Goal: Check status: Check status

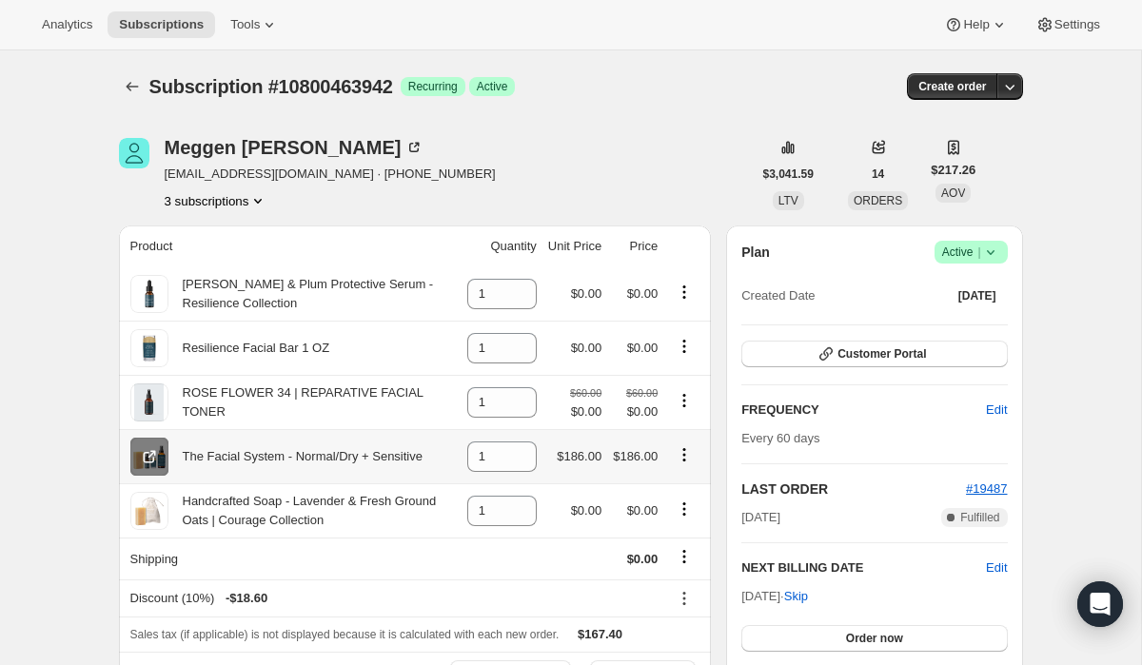
click at [147, 460] on icon at bounding box center [149, 456] width 19 height 19
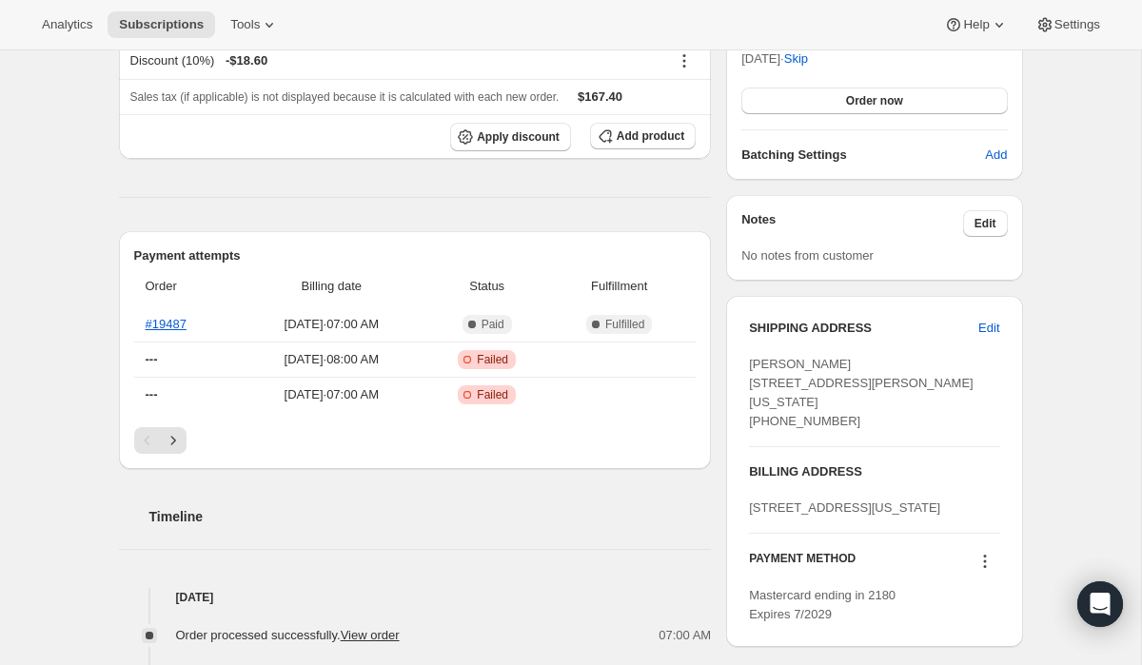
scroll to position [555, 0]
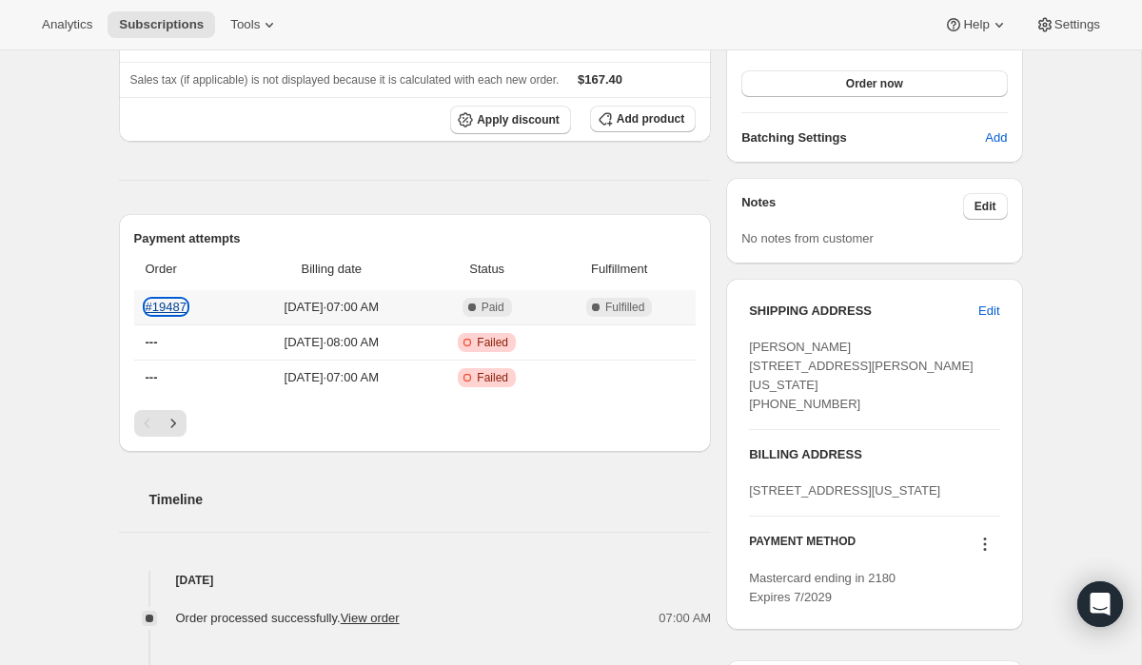
click at [175, 305] on link "#19487" at bounding box center [166, 307] width 41 height 14
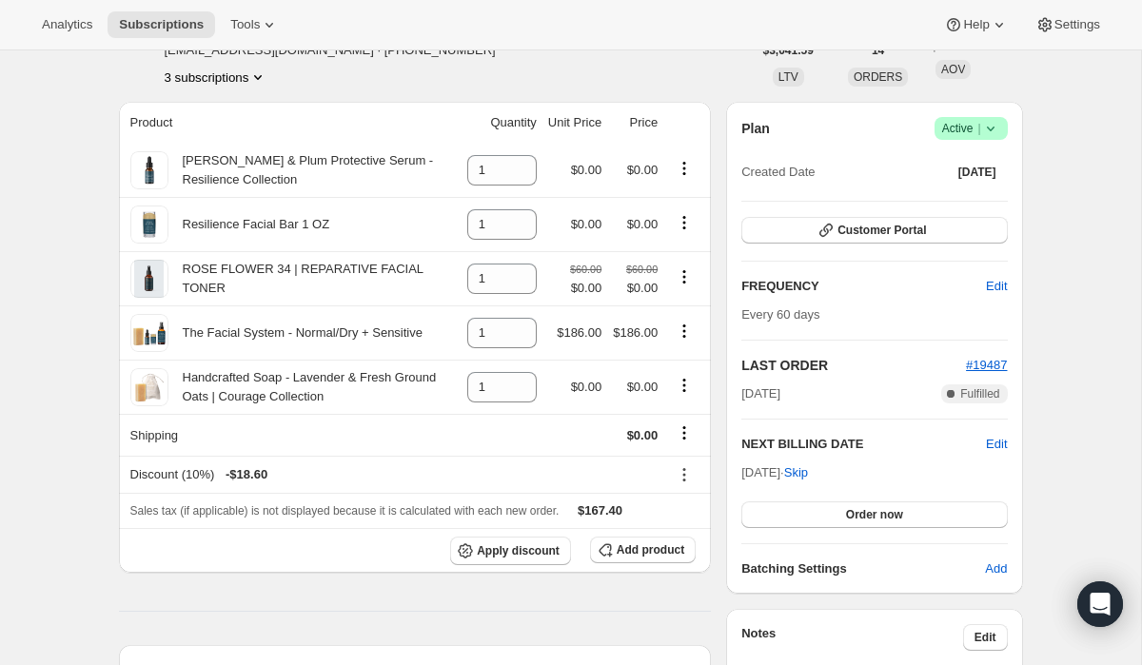
scroll to position [0, 0]
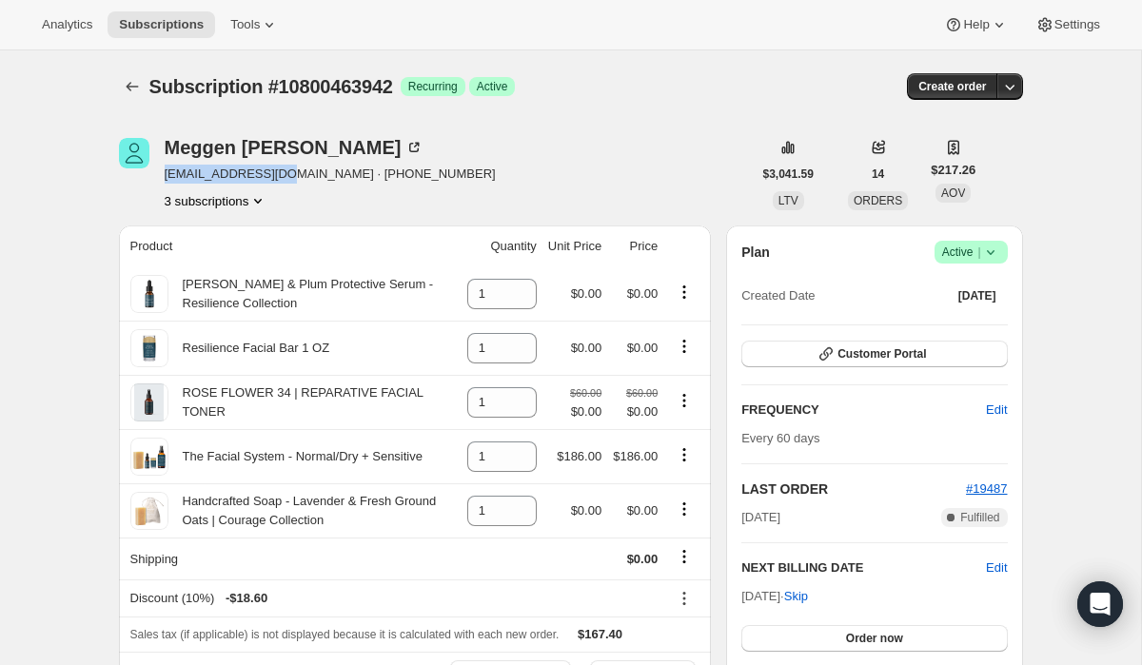
drag, startPoint x: 291, startPoint y: 175, endPoint x: 163, endPoint y: 177, distance: 128.5
click at [163, 178] on div "[PERSON_NAME] [EMAIL_ADDRESS][DOMAIN_NAME] · [PHONE_NUMBER] 3 subscriptions" at bounding box center [435, 174] width 633 height 72
copy span "[EMAIL_ADDRESS][DOMAIN_NAME]"
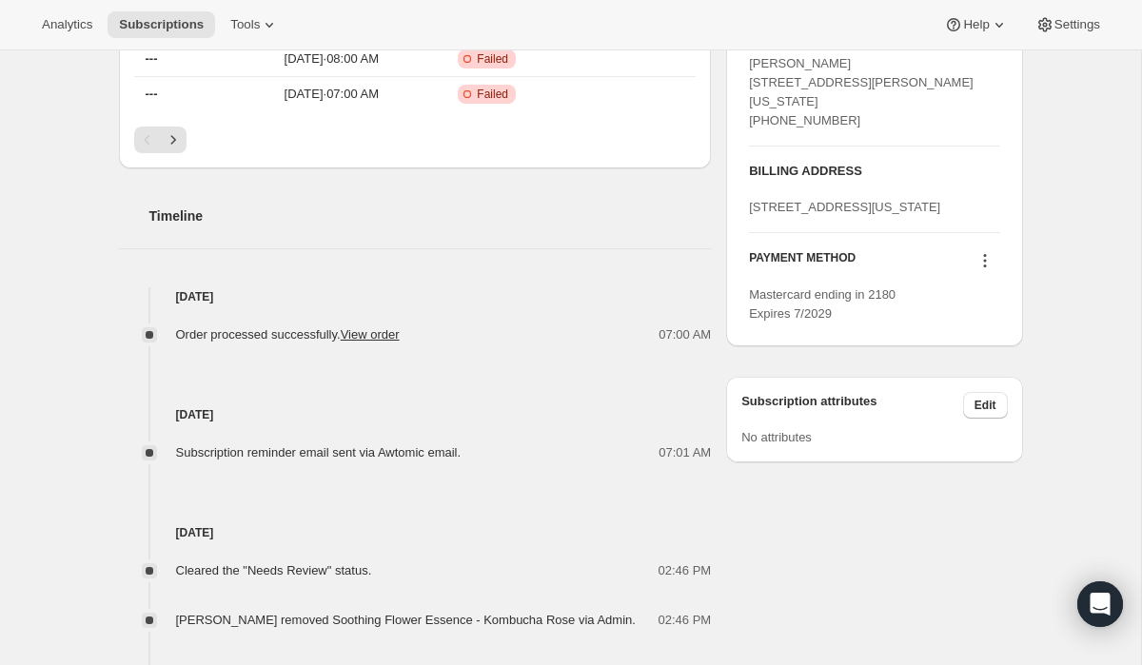
scroll to position [840, 0]
click at [387, 338] on link "View order" at bounding box center [370, 332] width 59 height 14
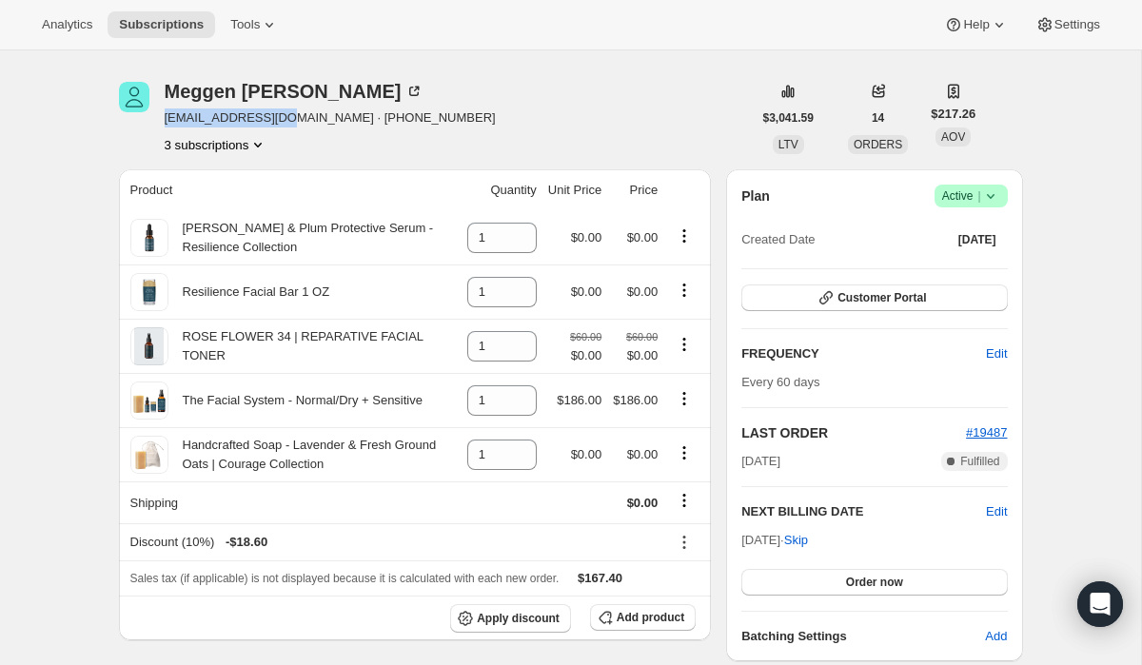
scroll to position [0, 0]
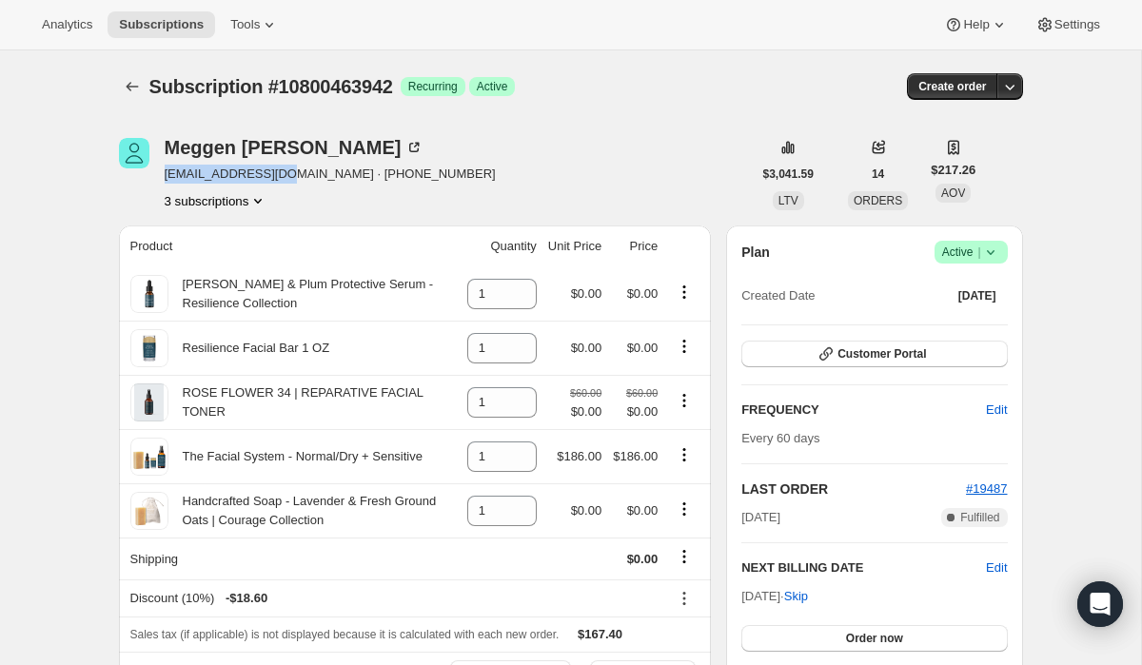
click at [222, 192] on button "3 subscriptions" at bounding box center [217, 200] width 104 height 19
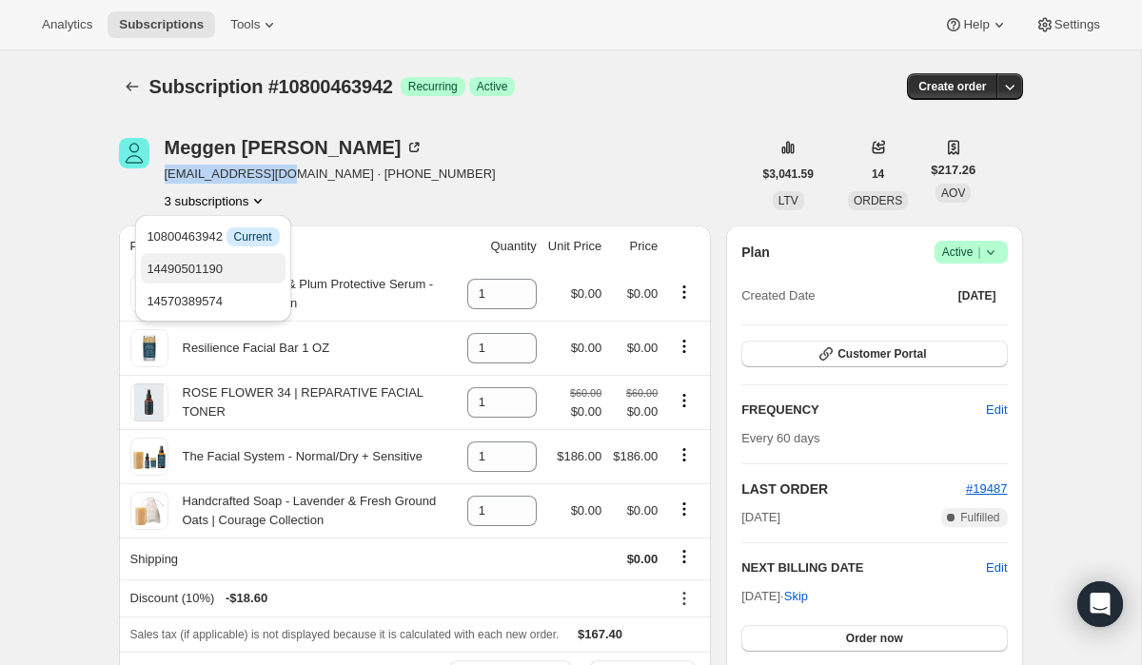
click at [240, 265] on span "14490501190" at bounding box center [213, 269] width 132 height 19
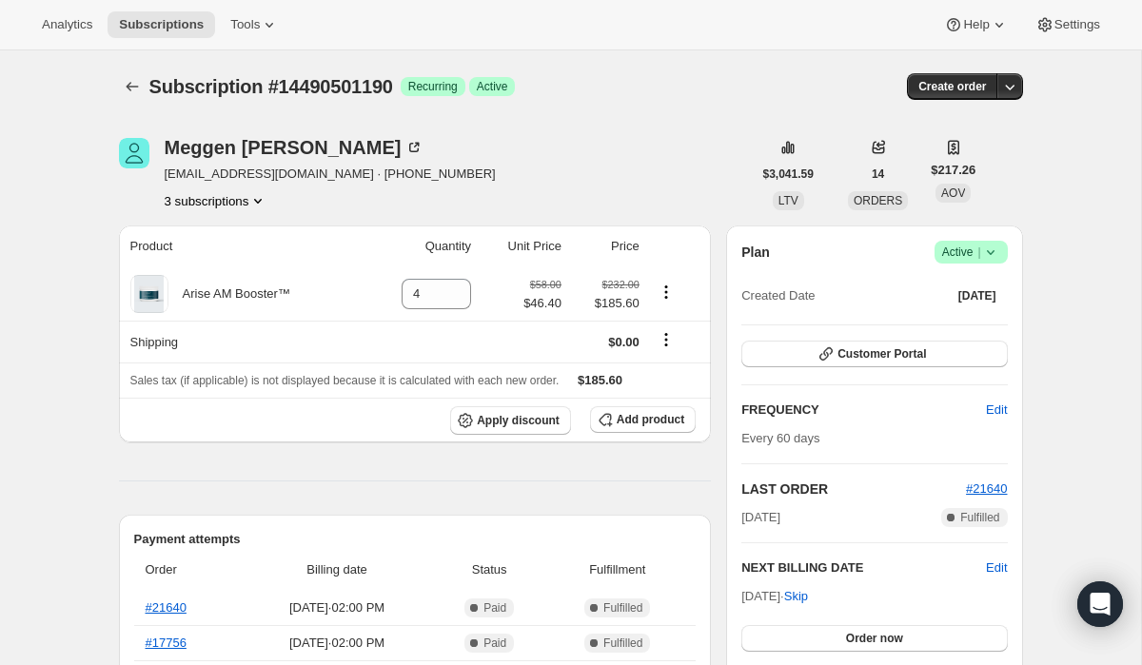
click at [219, 198] on button "3 subscriptions" at bounding box center [217, 200] width 104 height 19
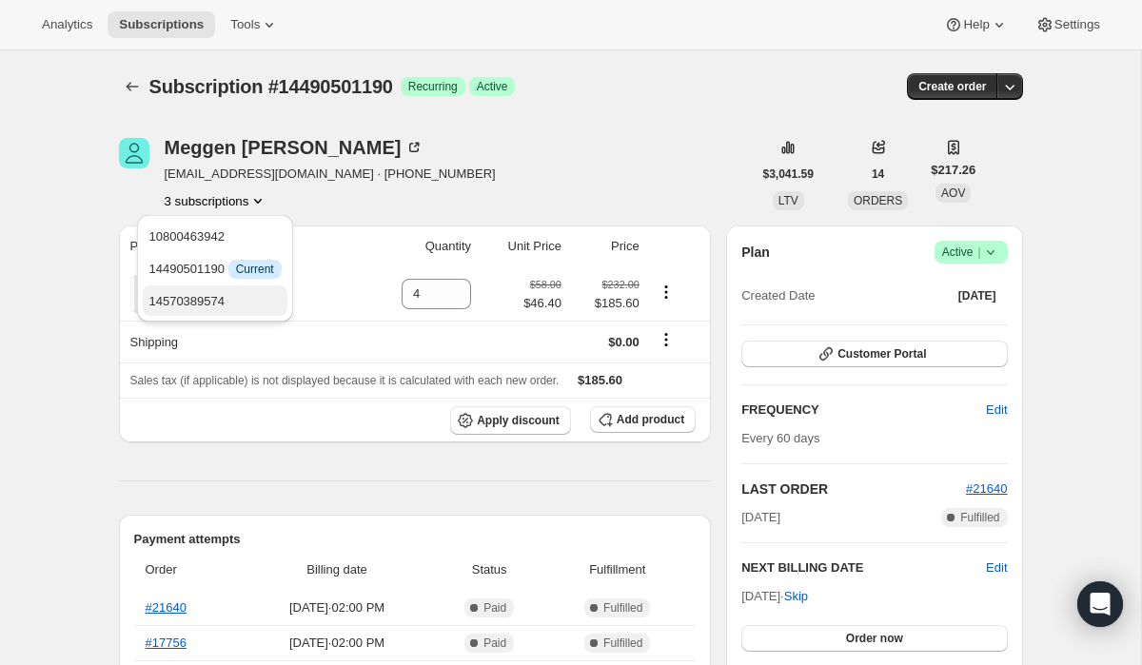
click at [230, 300] on span "14570389574" at bounding box center [214, 301] width 132 height 19
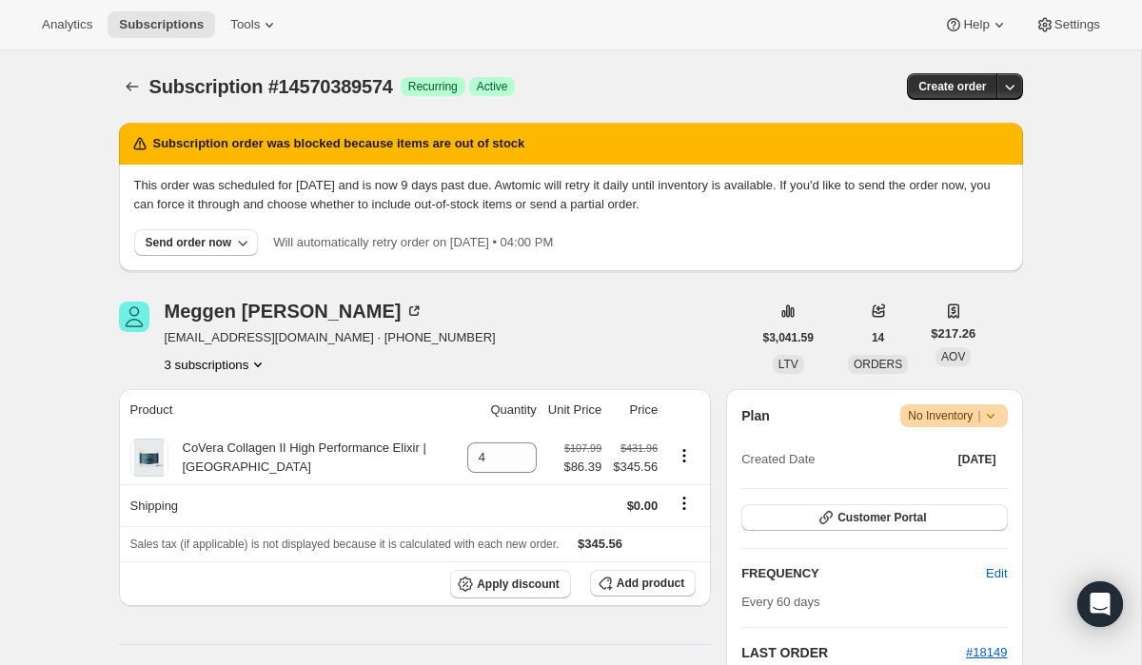
click at [230, 367] on button "3 subscriptions" at bounding box center [217, 364] width 104 height 19
click at [240, 395] on span "10800463942" at bounding box center [214, 400] width 132 height 19
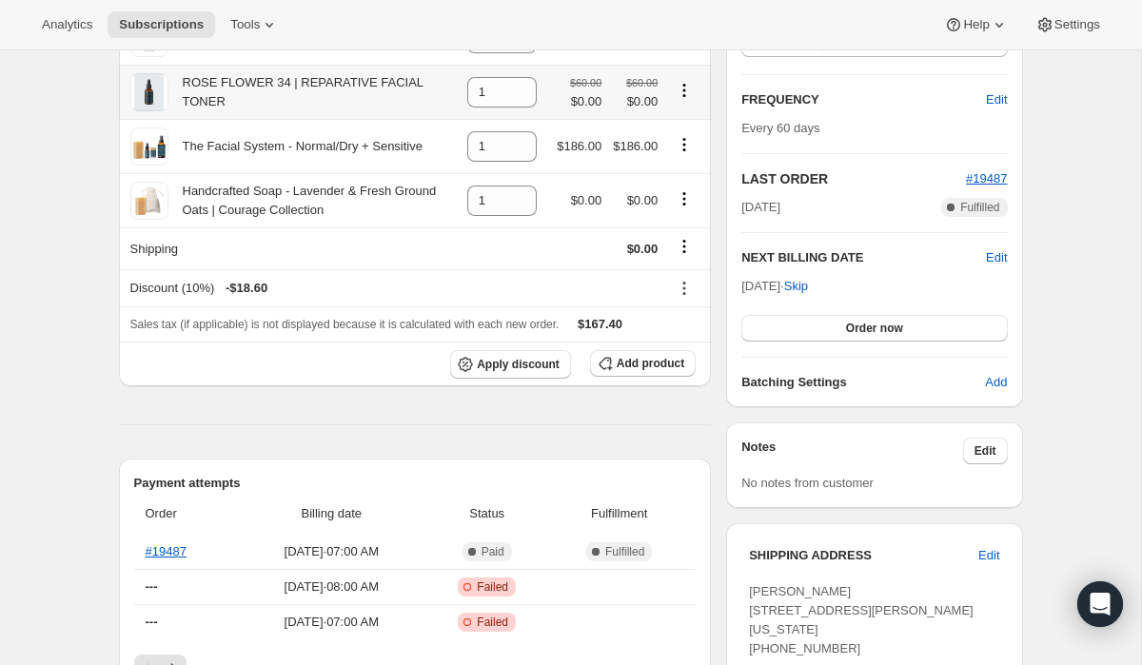
scroll to position [307, 0]
